Goal: Task Accomplishment & Management: Use online tool/utility

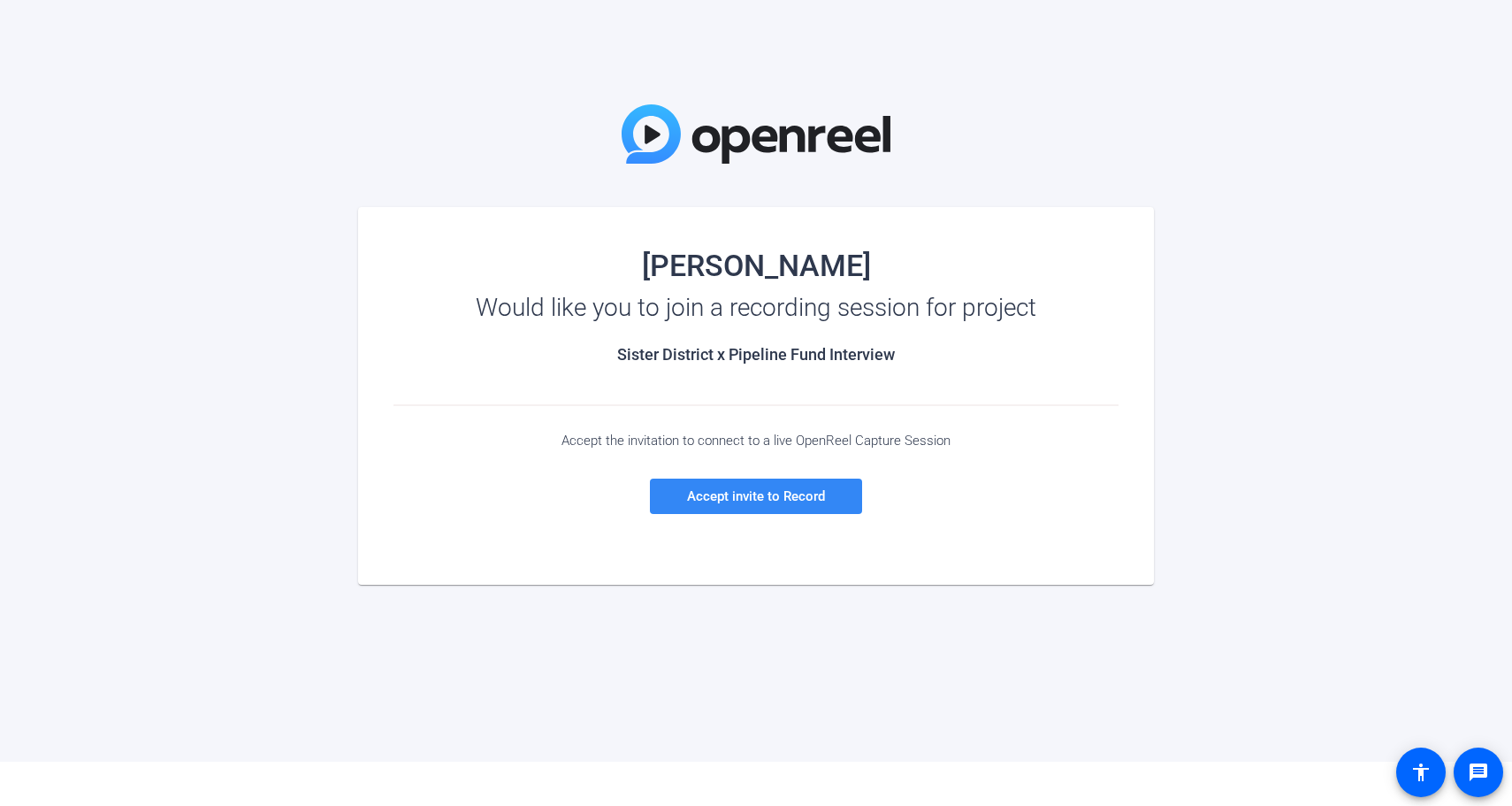
click at [786, 502] on span "Accept invite to Record" at bounding box center [756, 496] width 138 height 16
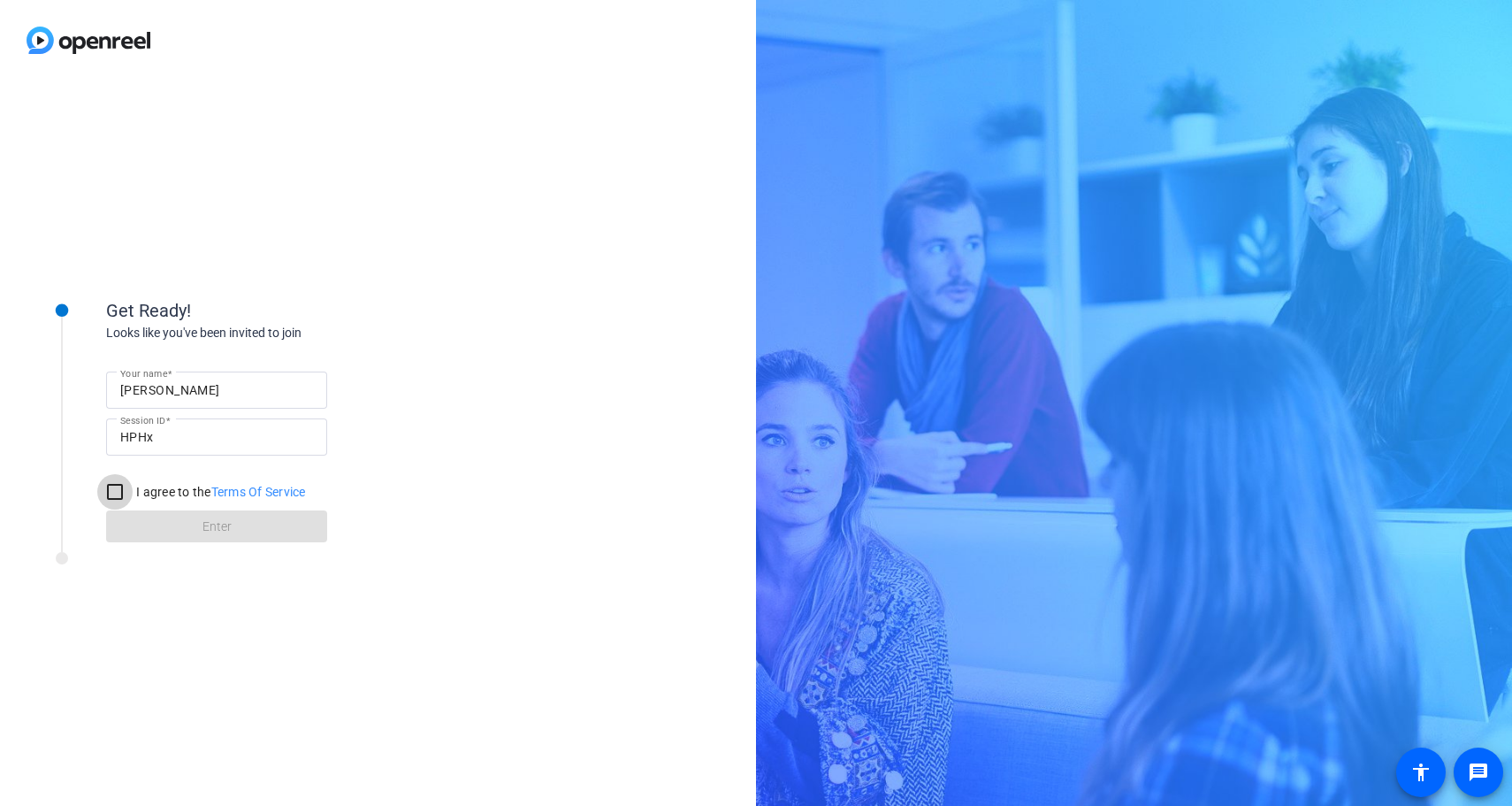
click at [115, 490] on input "I agree to the Terms Of Service" at bounding box center [115, 492] width 35 height 35
checkbox input "true"
click at [257, 532] on span at bounding box center [217, 526] width 222 height 43
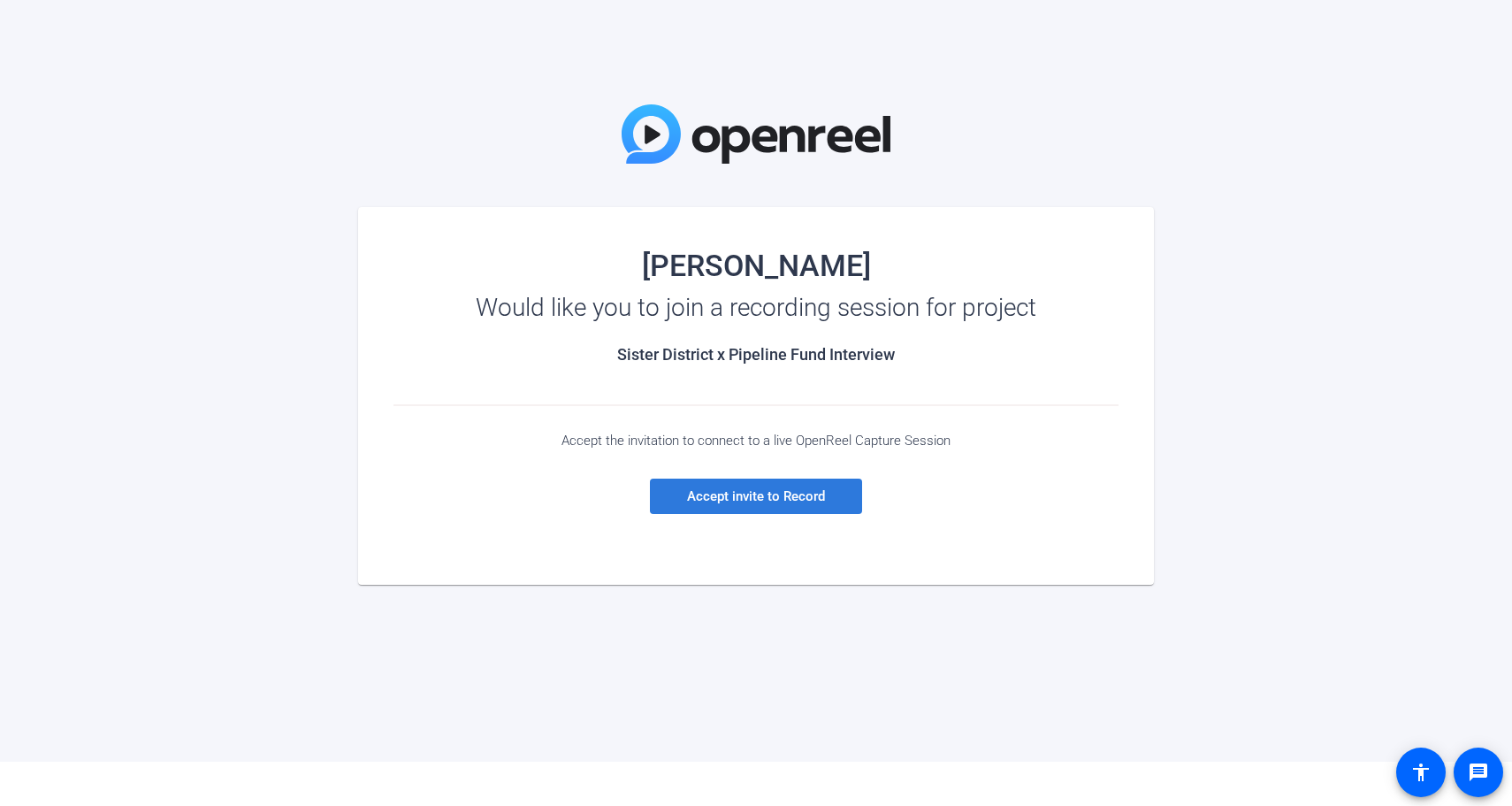
click at [762, 502] on span "Accept invite to Record" at bounding box center [756, 496] width 138 height 16
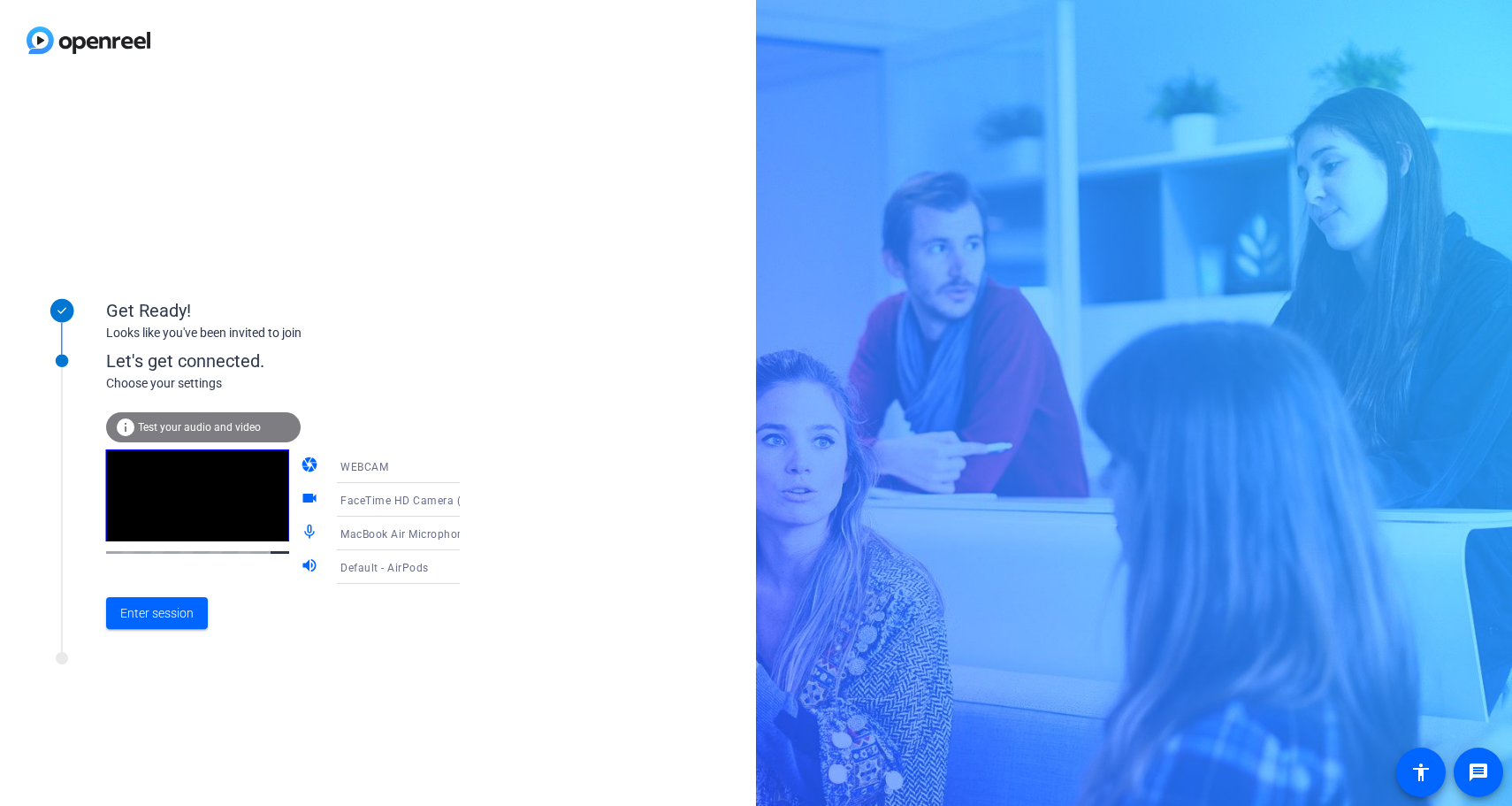
click at [402, 503] on span "FaceTime HD Camera (4E23:4E8C)" at bounding box center [431, 499] width 181 height 14
click at [367, 558] on span "FaceTime HD Camera (4E23:4E8C)" at bounding box center [383, 545] width 137 height 43
click at [389, 497] on span "FaceTime HD Camera (4E23:4E8C)" at bounding box center [431, 499] width 181 height 14
click at [154, 618] on div at bounding box center [756, 403] width 1512 height 806
click at [151, 615] on span "Enter session" at bounding box center [157, 614] width 74 height 19
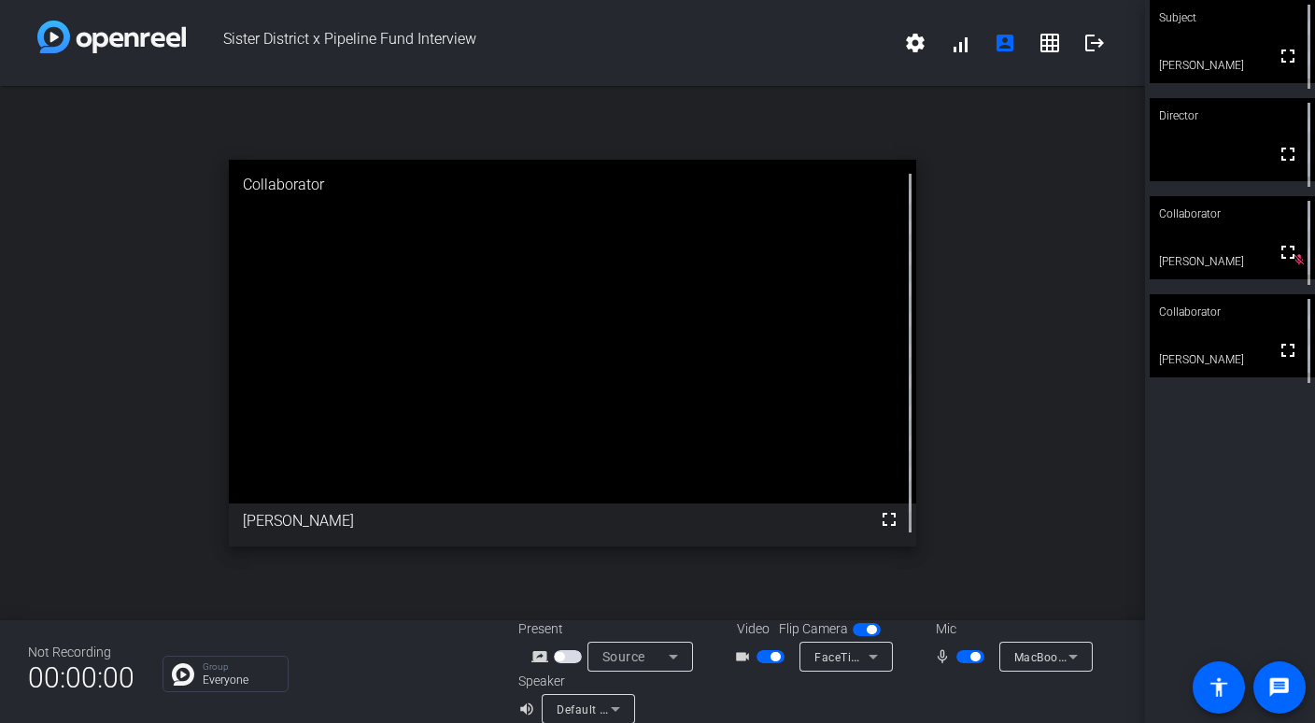
scroll to position [1, 0]
